Goal: Task Accomplishment & Management: Manage account settings

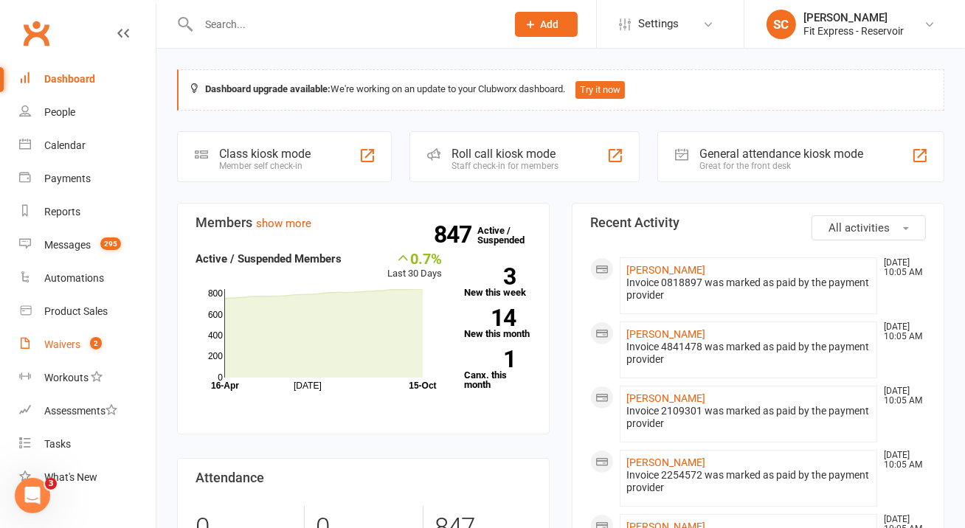
click at [60, 349] on div "Waivers" at bounding box center [62, 345] width 36 height 12
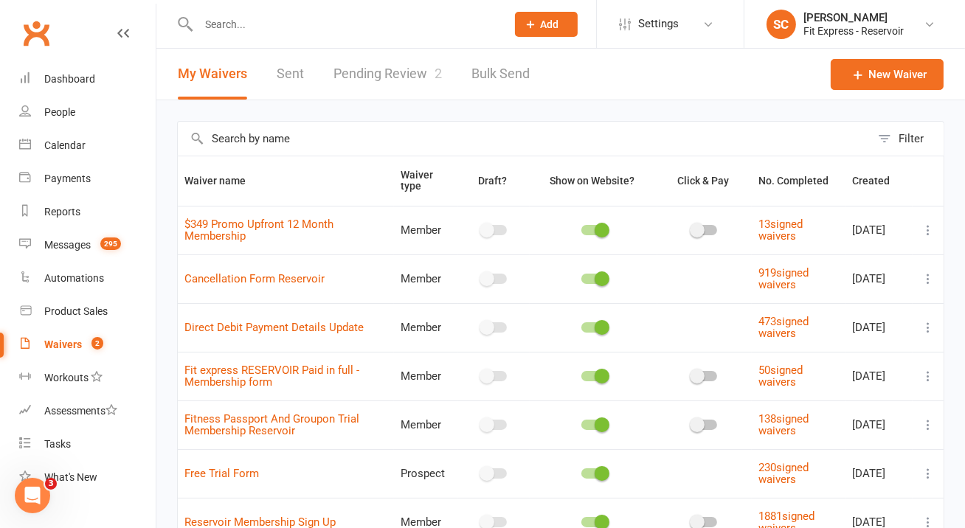
click at [77, 343] on div "Waivers" at bounding box center [63, 345] width 38 height 12
click at [404, 76] on link "Pending Review 2" at bounding box center [388, 74] width 108 height 51
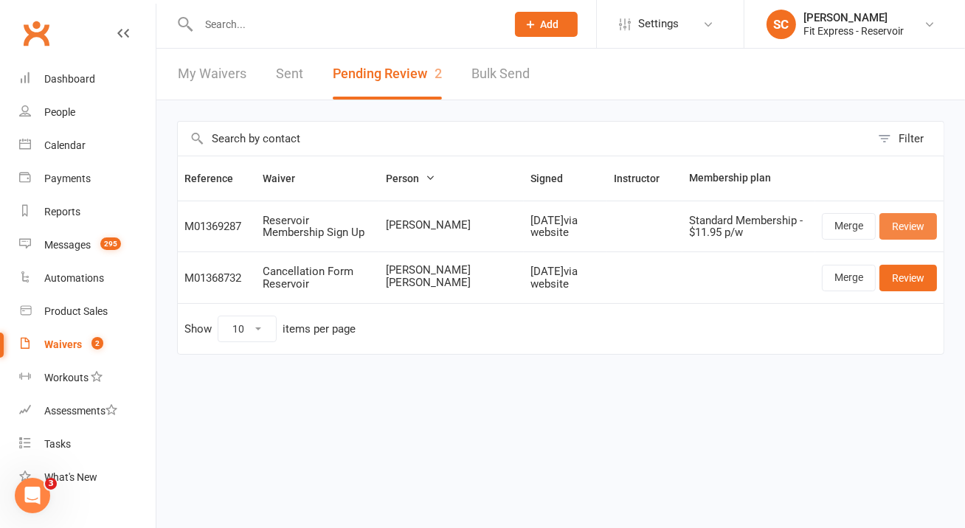
click at [890, 222] on link "Review" at bounding box center [908, 226] width 58 height 27
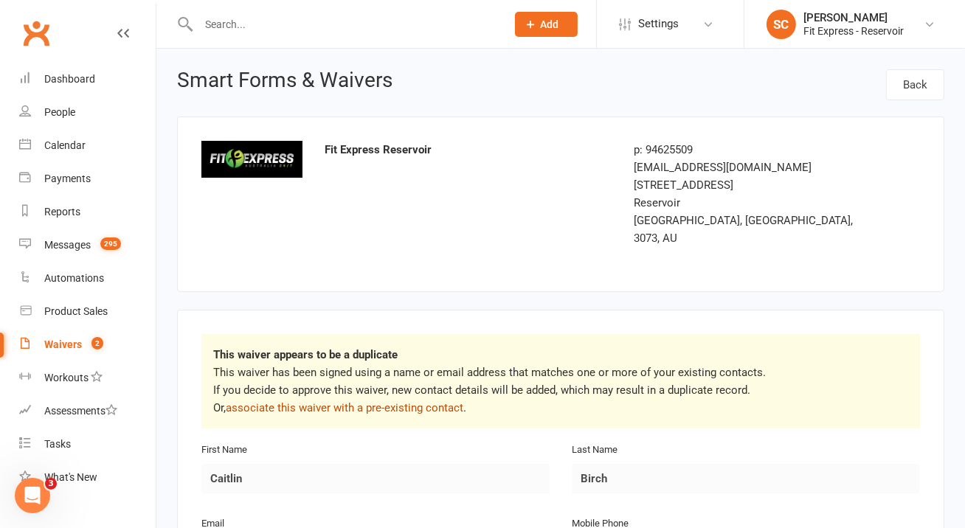
click at [384, 401] on link "associate this waiver with a pre-existing contact" at bounding box center [345, 407] width 238 height 13
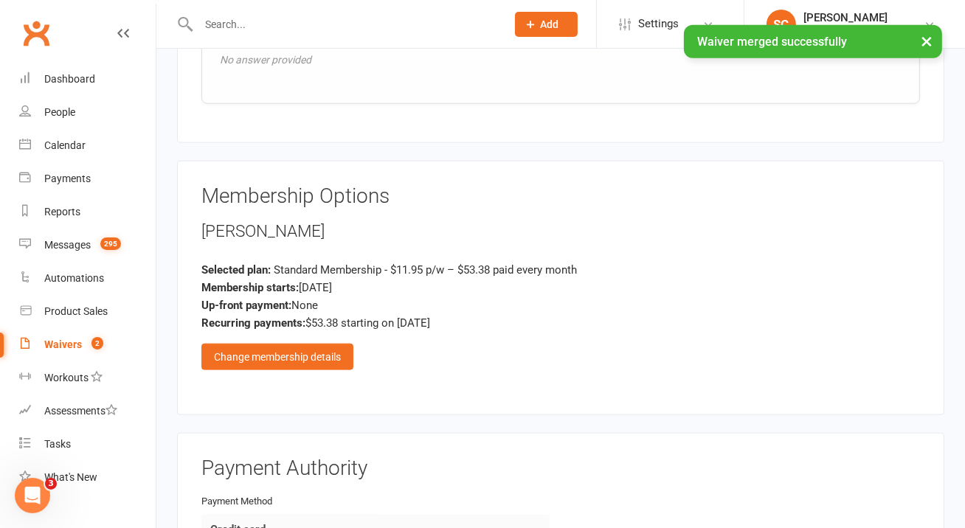
scroll to position [1656, 0]
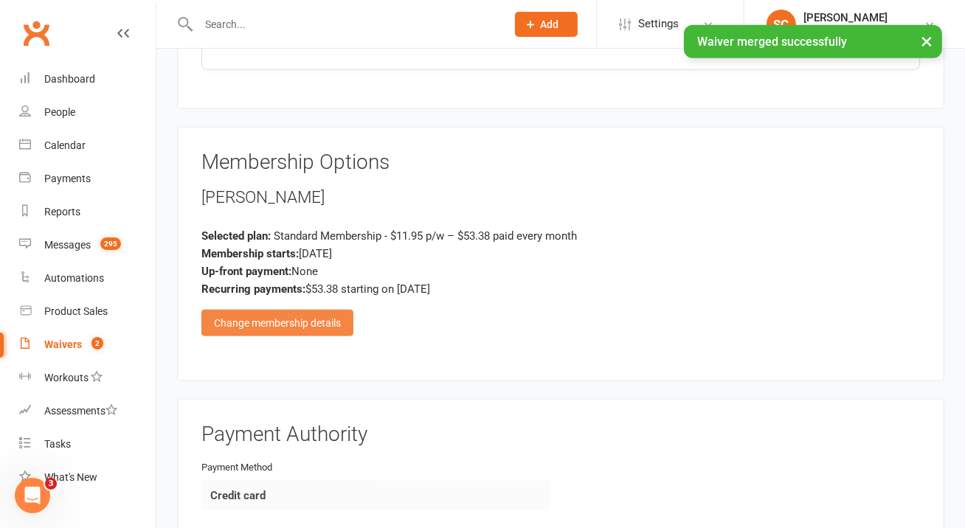
click at [321, 310] on div "Change membership details" at bounding box center [277, 323] width 152 height 27
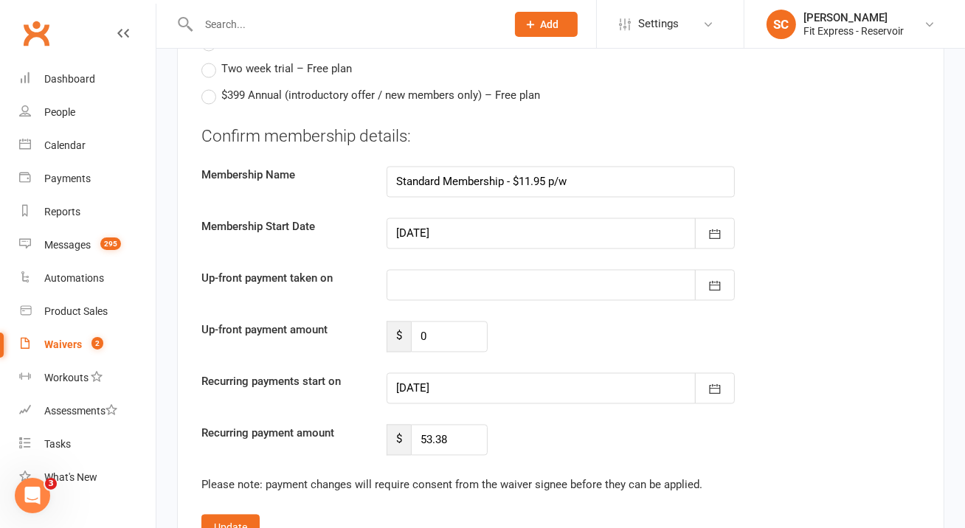
scroll to position [2612, 0]
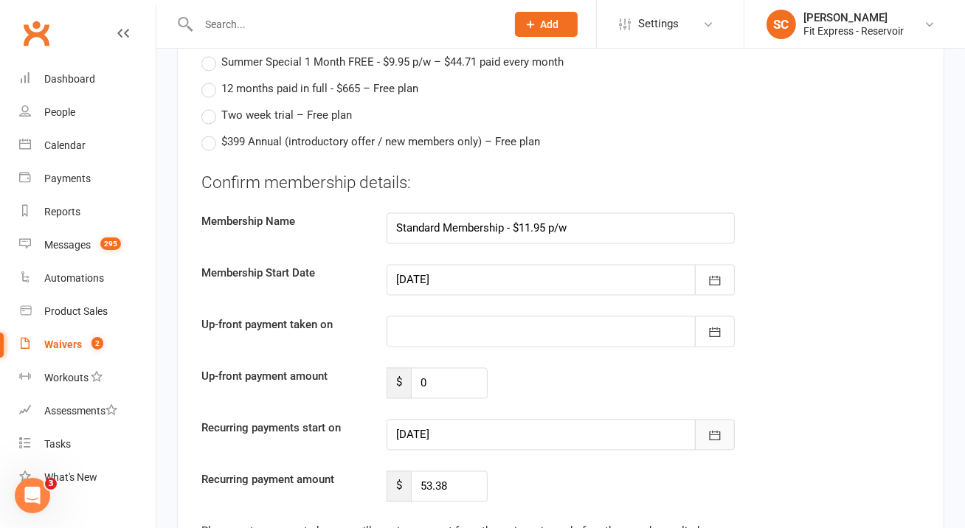
click at [715, 429] on icon "button" at bounding box center [715, 436] width 15 height 15
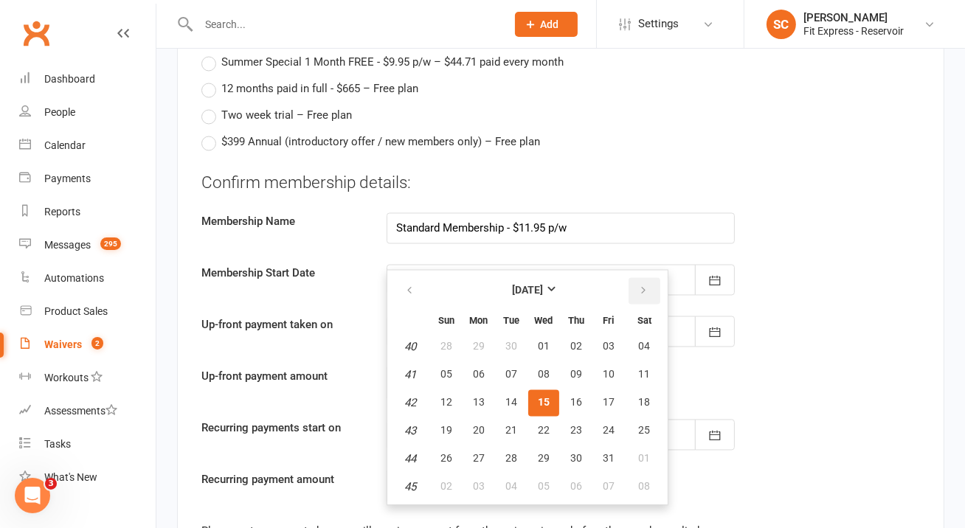
click at [648, 278] on button "button" at bounding box center [645, 291] width 32 height 27
click at [640, 341] on span "01" at bounding box center [645, 347] width 12 height 12
type input "[DATE]"
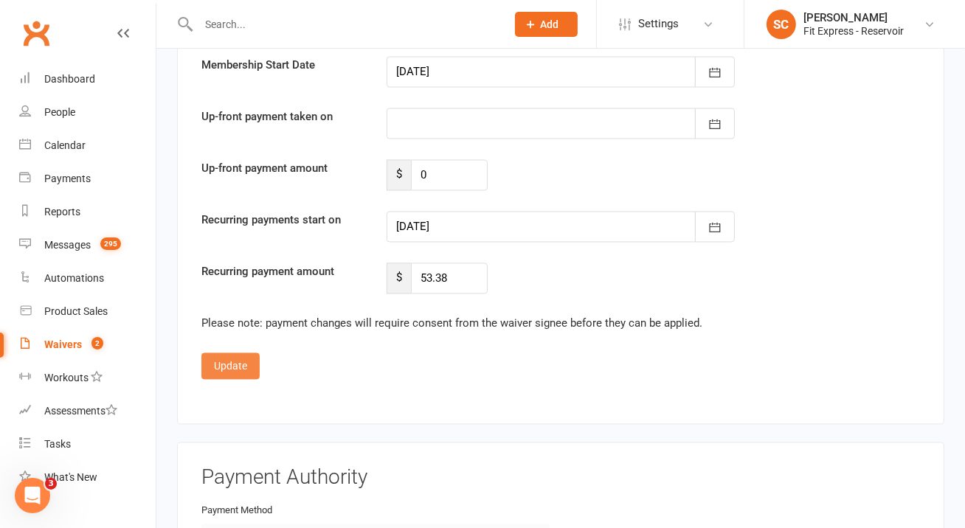
click at [241, 353] on button "Update" at bounding box center [230, 366] width 58 height 27
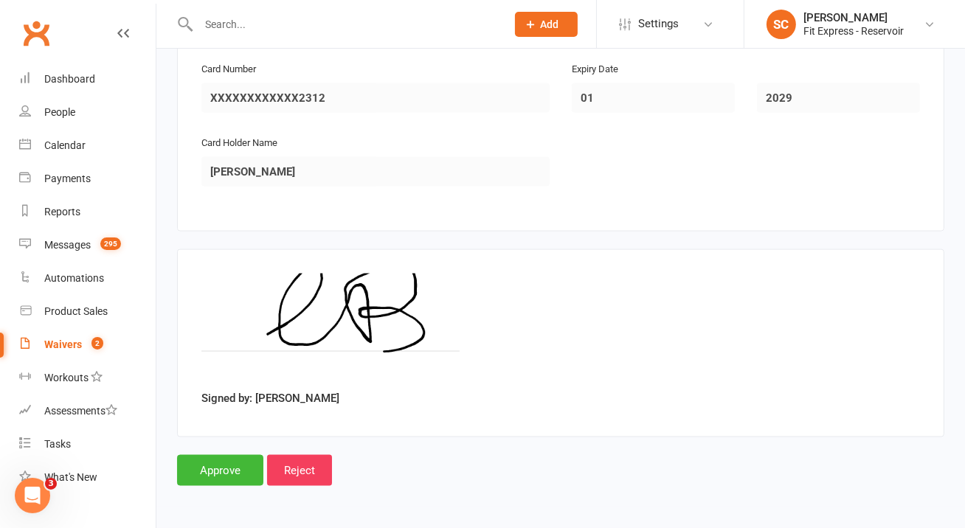
scroll to position [2102, 0]
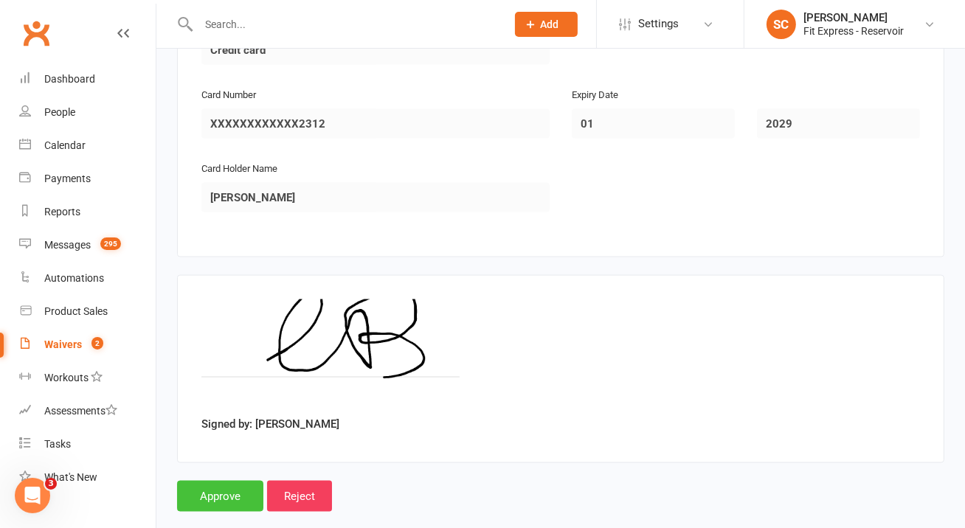
click at [226, 481] on input "Approve" at bounding box center [220, 496] width 86 height 31
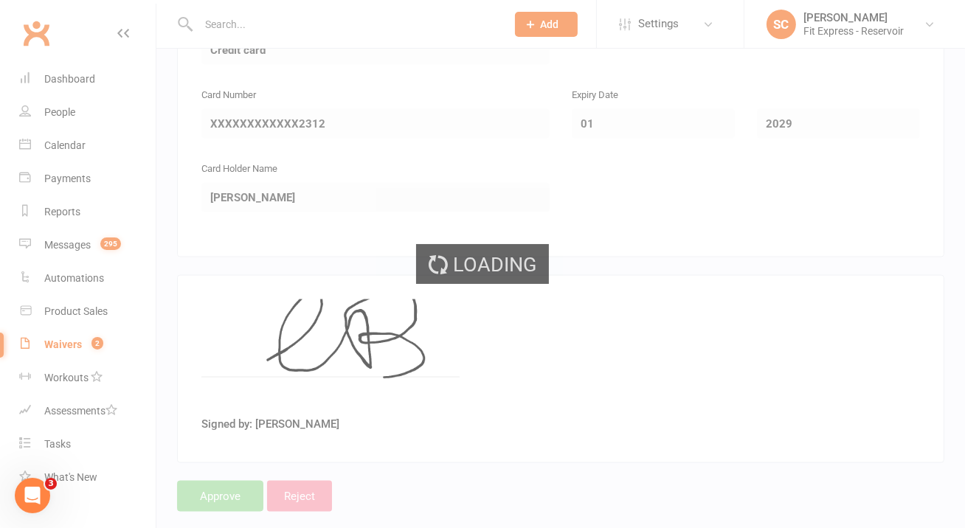
scroll to position [1228, 0]
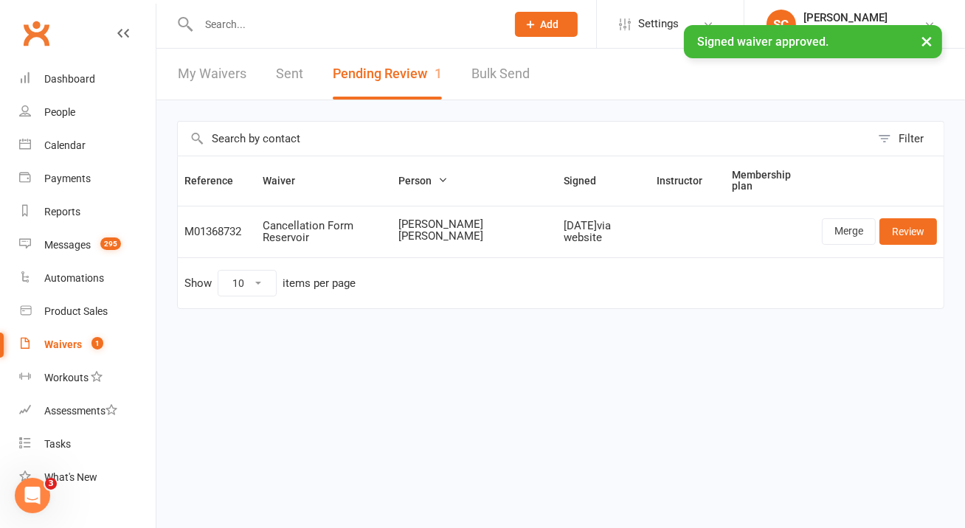
click at [337, 25] on div "× Signed waiver approved." at bounding box center [473, 25] width 946 height 0
click at [319, 20] on input "text" at bounding box center [345, 24] width 302 height 21
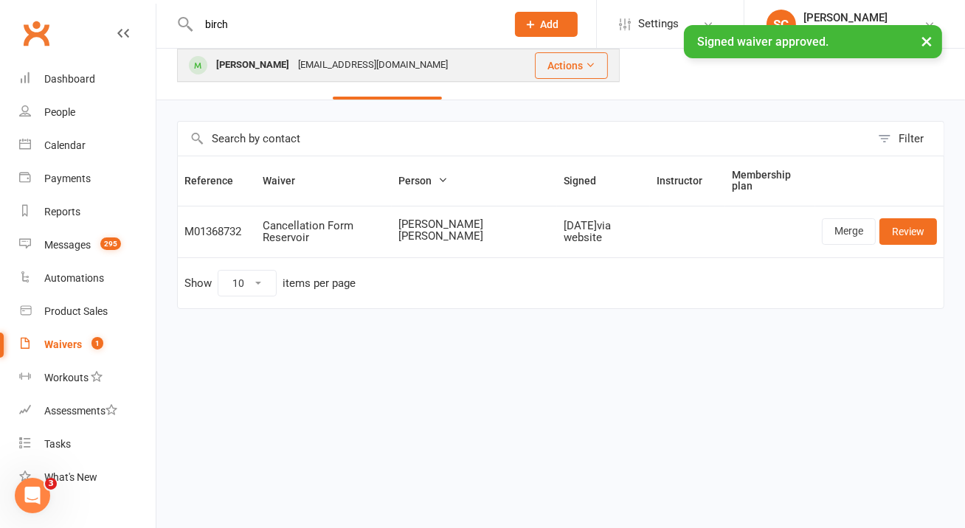
type input "birch"
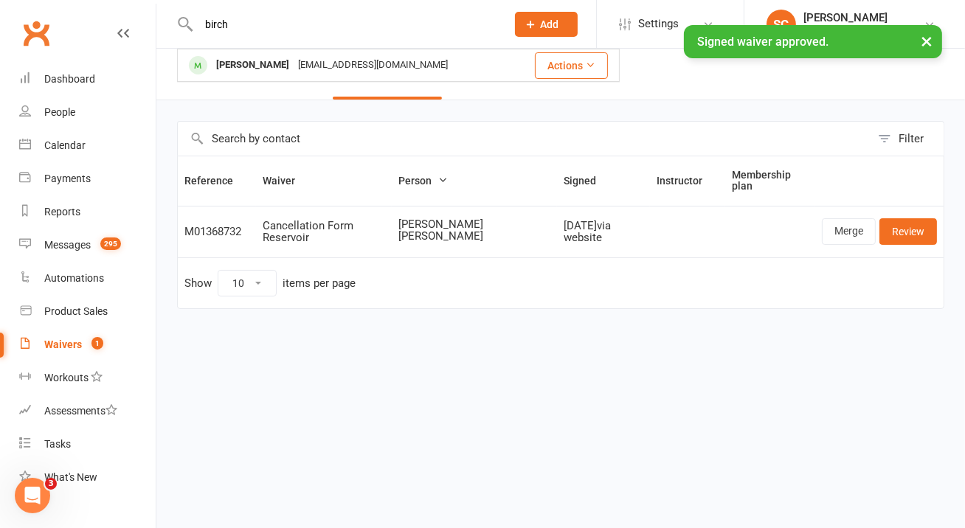
click at [294, 67] on div "[EMAIL_ADDRESS][DOMAIN_NAME]" at bounding box center [373, 65] width 159 height 21
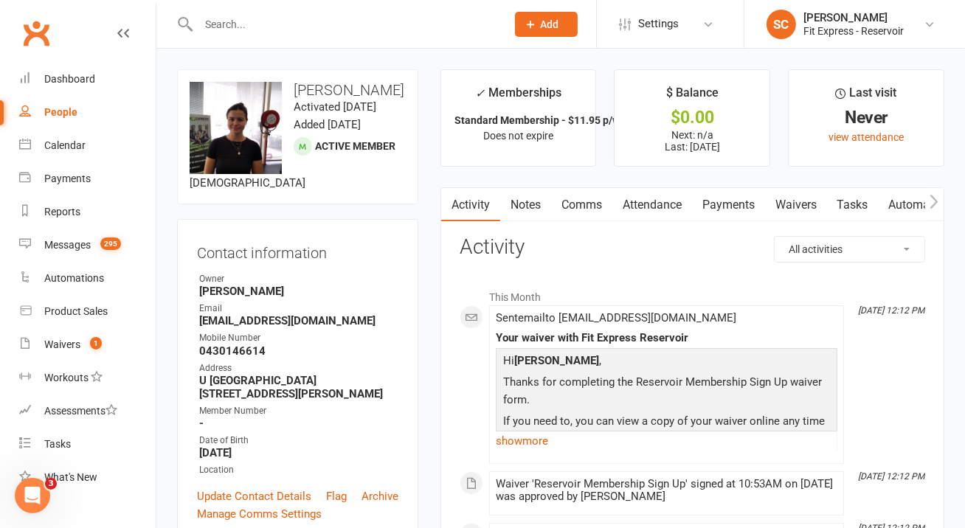
click at [741, 211] on link "Payments" at bounding box center [728, 205] width 73 height 34
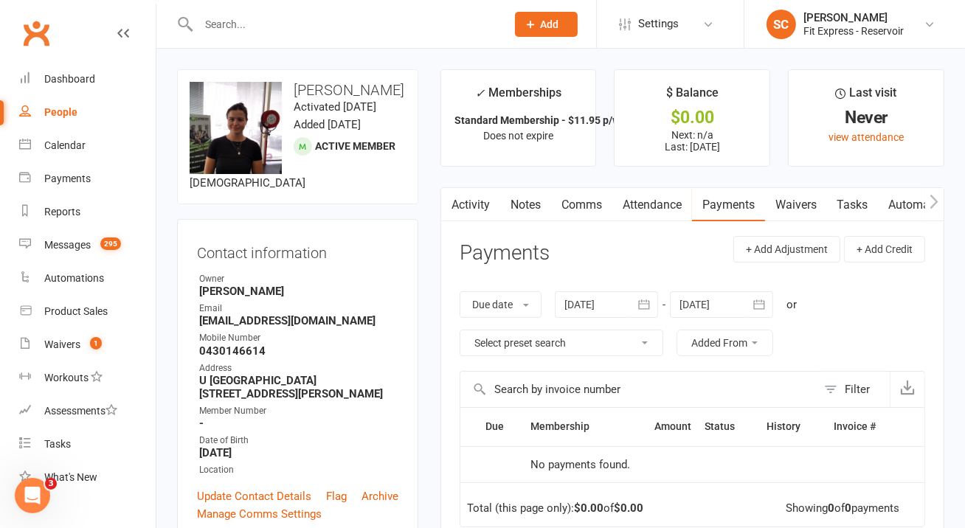
scroll to position [170, 0]
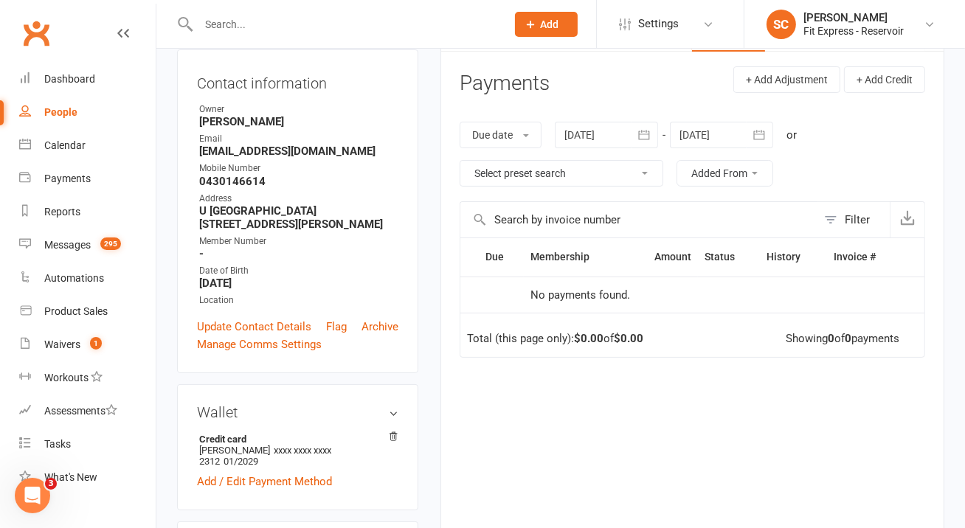
click at [705, 142] on div at bounding box center [721, 135] width 103 height 27
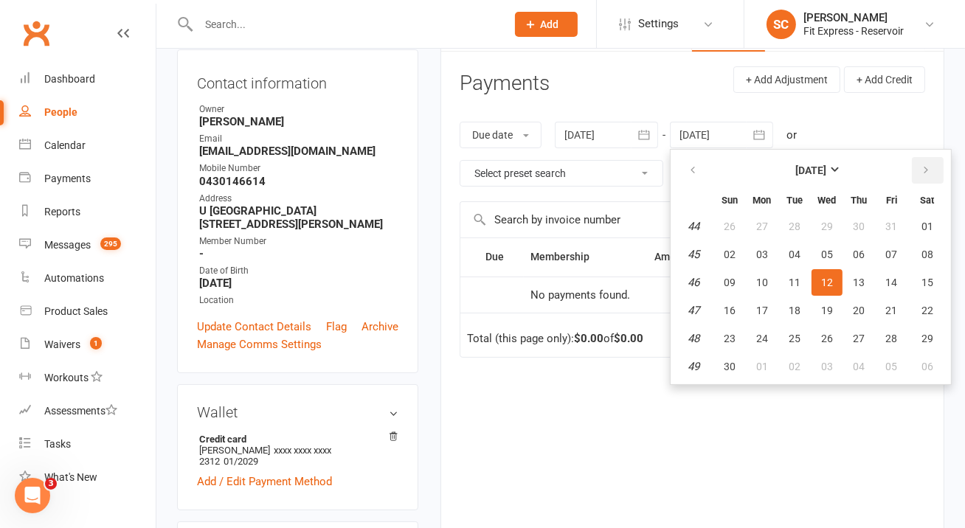
click at [919, 167] on button "button" at bounding box center [928, 170] width 32 height 27
click at [914, 249] on button "10" at bounding box center [928, 254] width 38 height 27
type input "[DATE]"
